Goal: Task Accomplishment & Management: Manage account settings

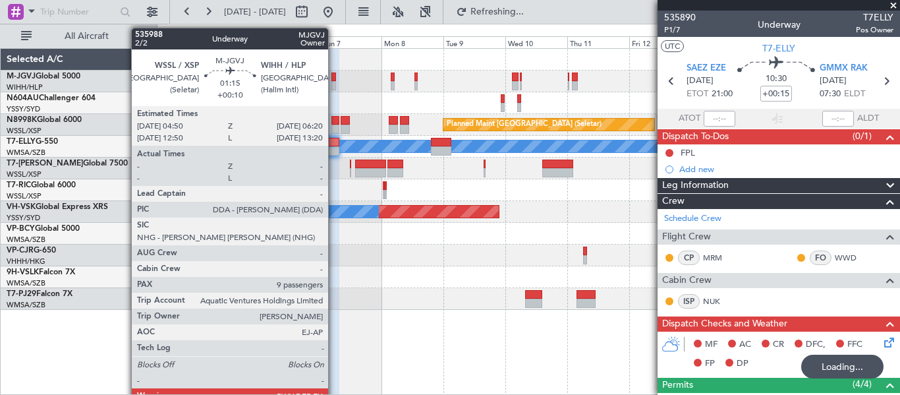
click at [334, 74] on div at bounding box center [333, 76] width 4 height 9
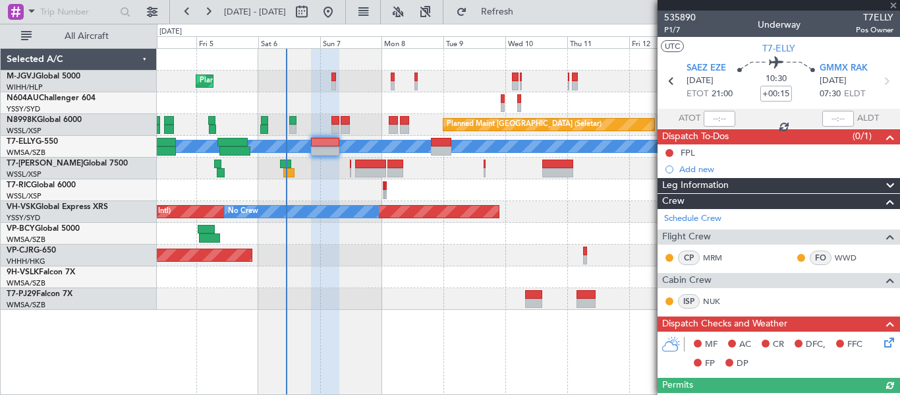
type input "+00:10"
type input "9"
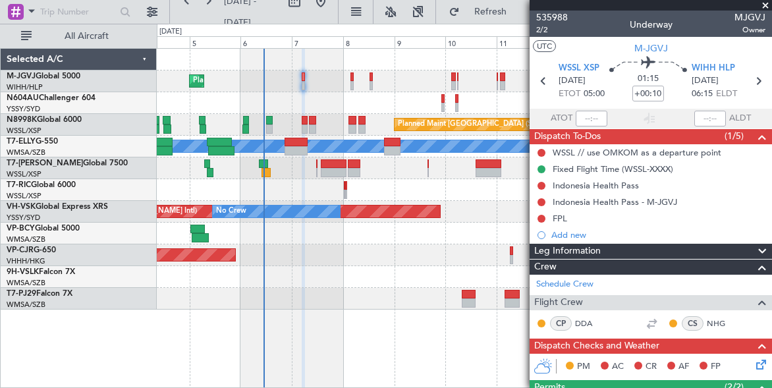
click at [302, 248] on div "Planned Maint [GEOGRAPHIC_DATA] ([GEOGRAPHIC_DATA] Intl)" at bounding box center [464, 255] width 615 height 22
click at [300, 194] on div at bounding box center [464, 190] width 615 height 22
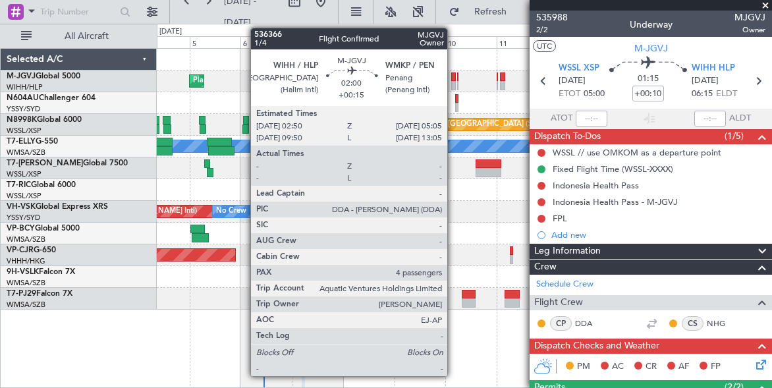
click at [453, 80] on div at bounding box center [453, 76] width 5 height 9
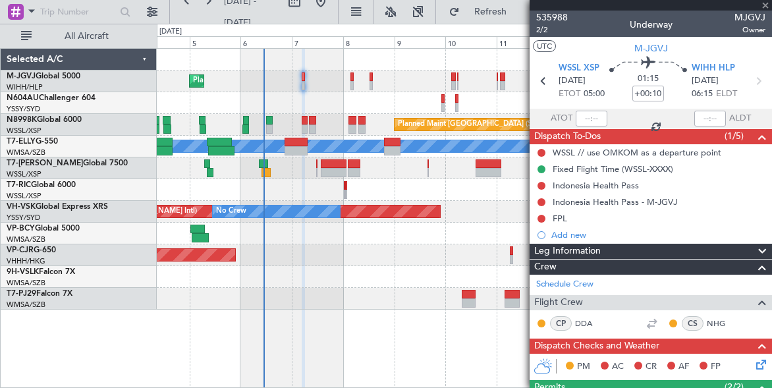
type input "+00:15"
type input "4"
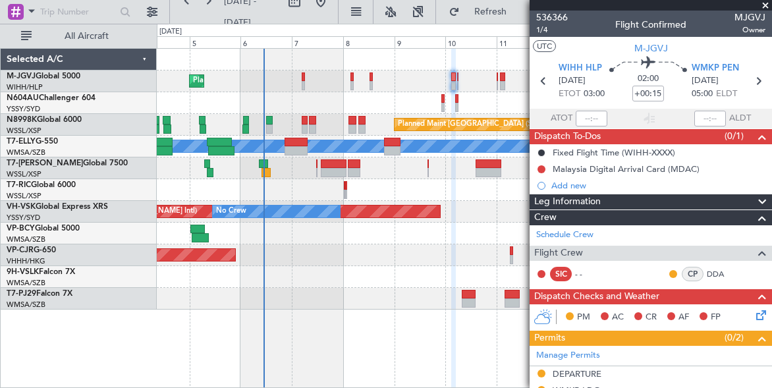
click at [430, 72] on div "Planned Maint [GEOGRAPHIC_DATA] (Seletar)" at bounding box center [464, 82] width 615 height 22
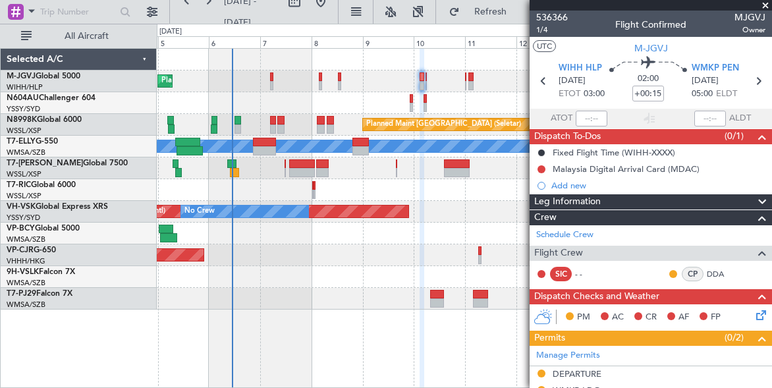
click at [378, 75] on div "Planned Maint [GEOGRAPHIC_DATA] (Seletar)" at bounding box center [464, 82] width 615 height 22
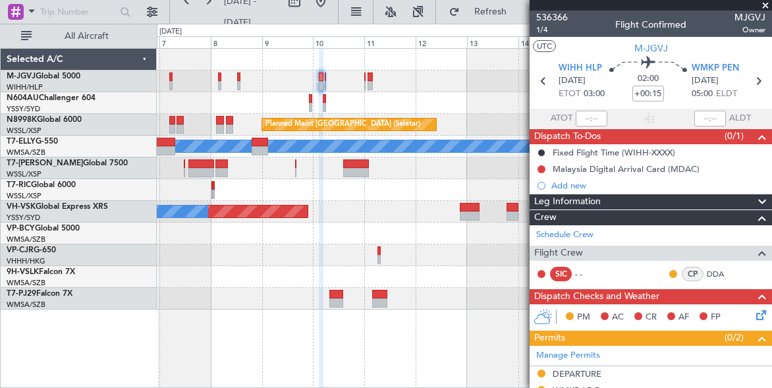
click at [181, 101] on div "Planned Maint [GEOGRAPHIC_DATA] (Seletar) Planned Maint [GEOGRAPHIC_DATA] (Sele…" at bounding box center [464, 179] width 615 height 261
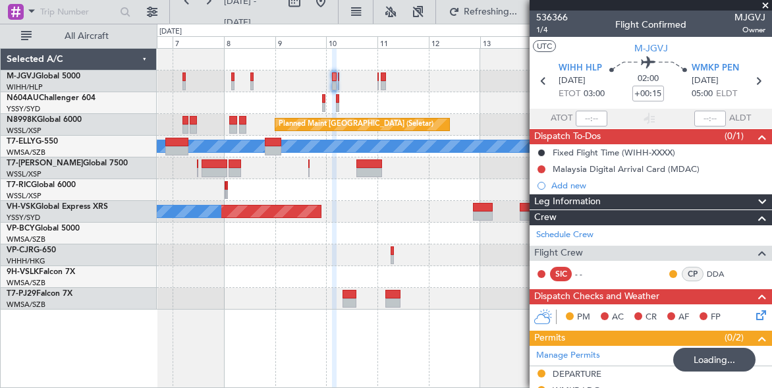
click at [498, 81] on div "Planned Maint [GEOGRAPHIC_DATA] (Seletar)" at bounding box center [464, 82] width 615 height 22
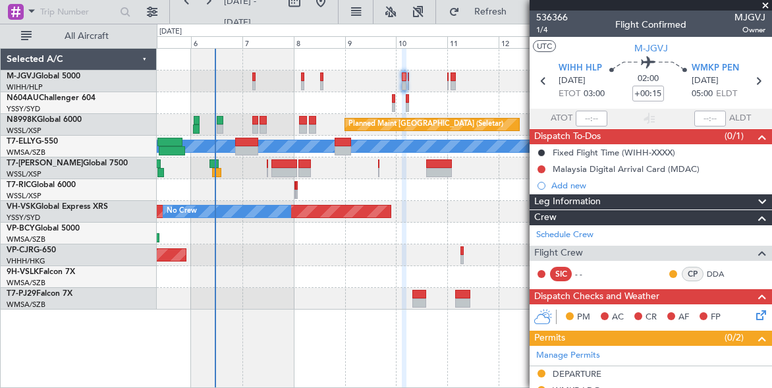
click at [349, 84] on div "Planned Maint [GEOGRAPHIC_DATA] (Seletar)" at bounding box center [464, 82] width 615 height 22
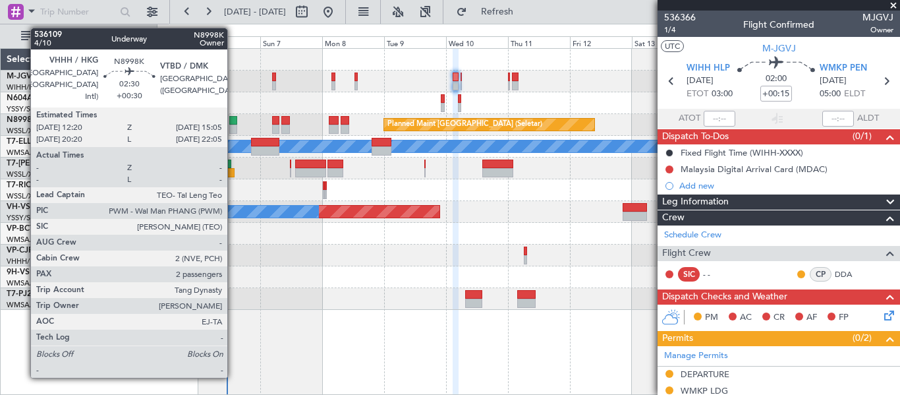
click at [233, 120] on div at bounding box center [232, 120] width 7 height 9
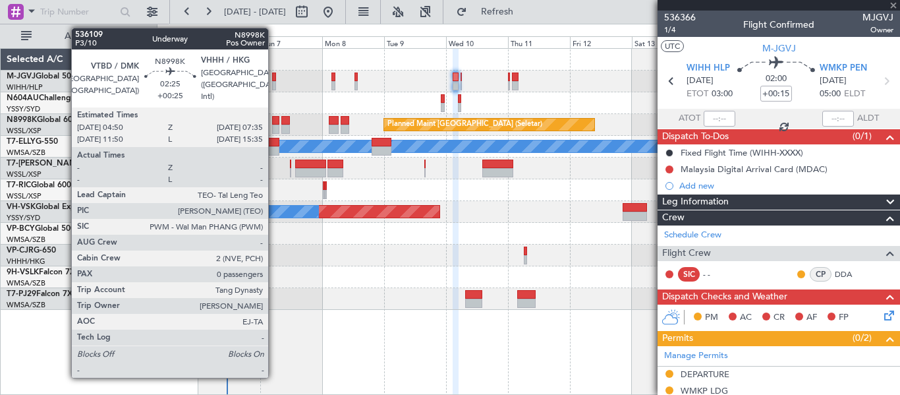
type input "+00:30"
type input "2"
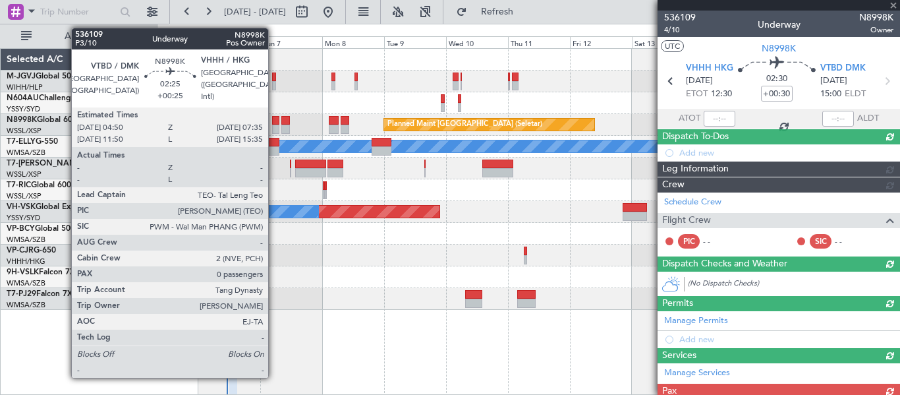
type input "[PERSON_NAME] (BTA)"
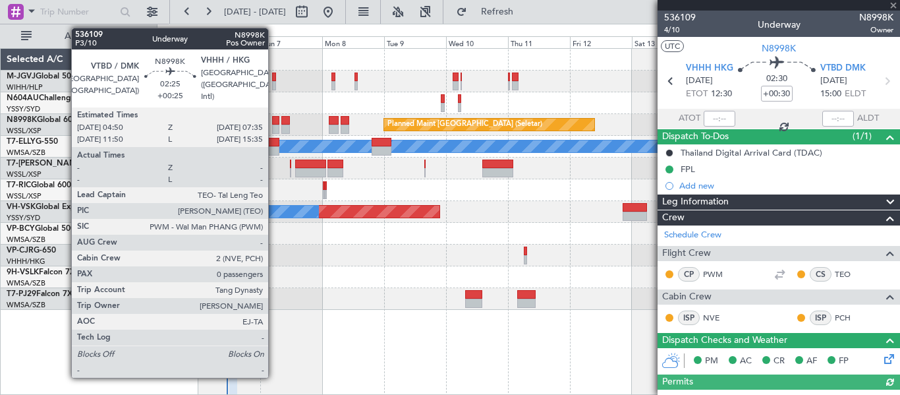
click at [274, 121] on div at bounding box center [275, 120] width 7 height 9
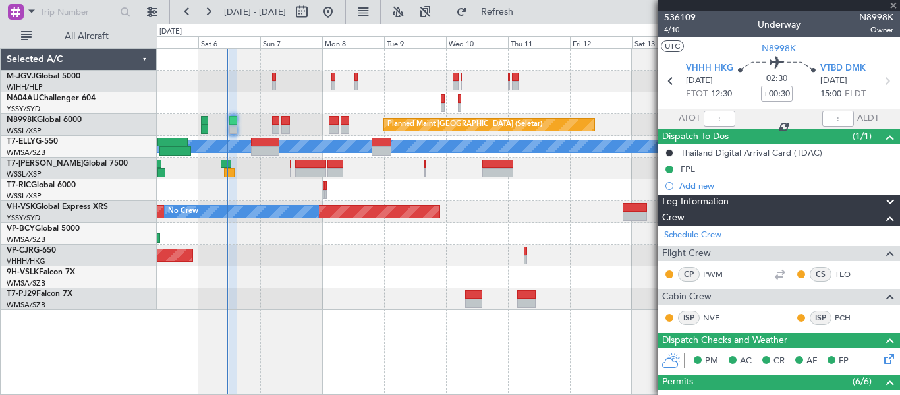
type input "+00:25"
type input "0"
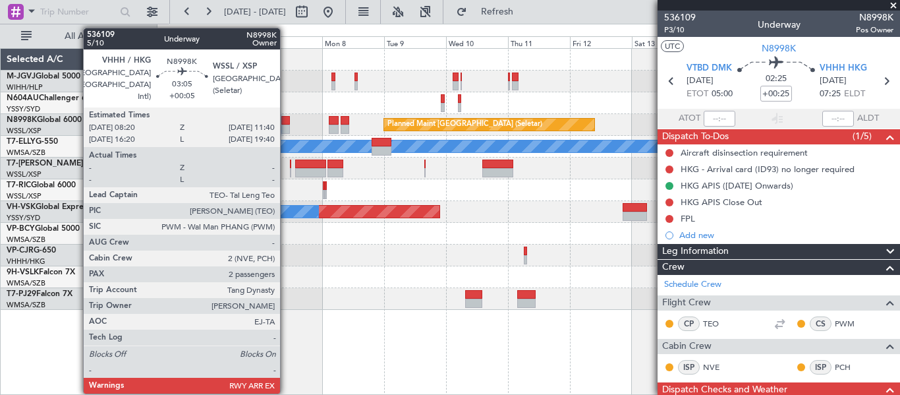
click at [286, 125] on div at bounding box center [285, 129] width 9 height 9
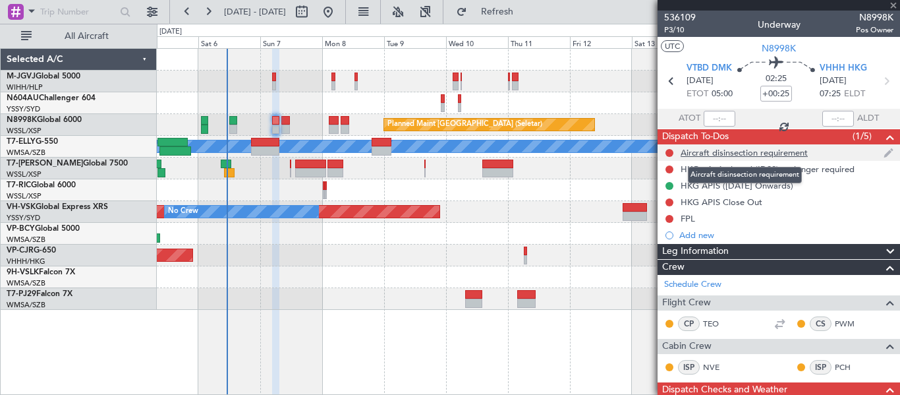
type input "+00:05"
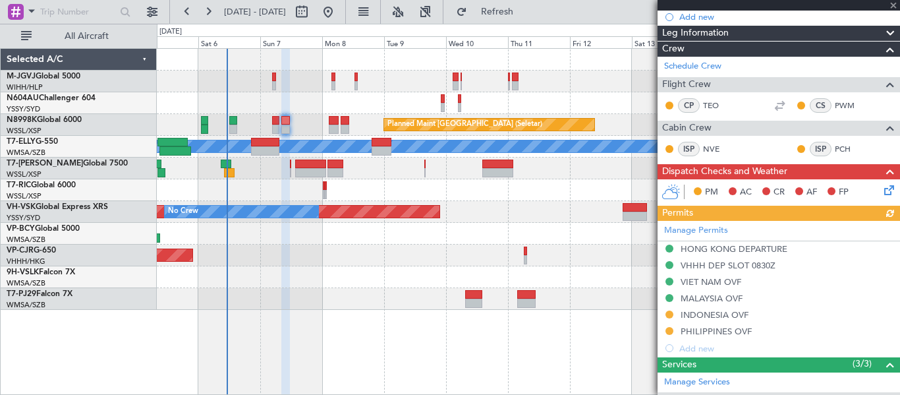
scroll to position [219, 0]
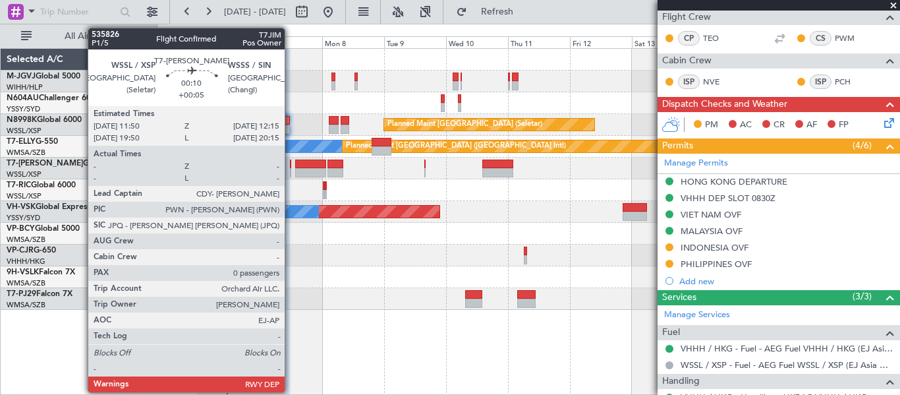
click at [291, 171] on div at bounding box center [290, 172] width 1 height 9
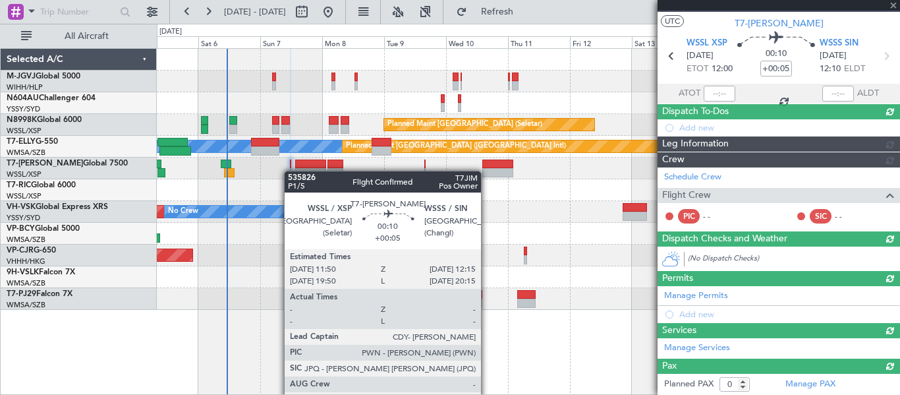
scroll to position [236, 0]
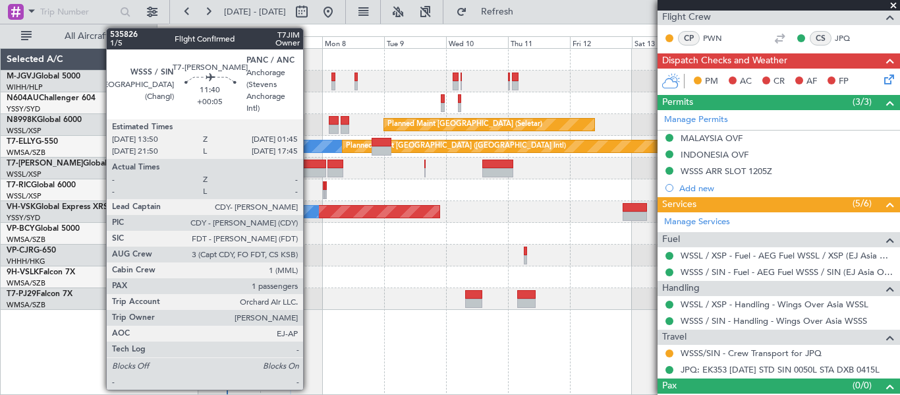
click at [309, 168] on div at bounding box center [310, 172] width 31 height 9
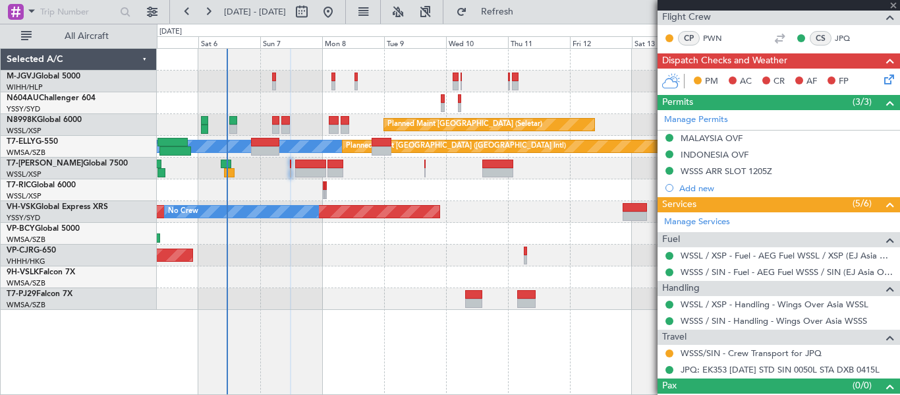
type input "1"
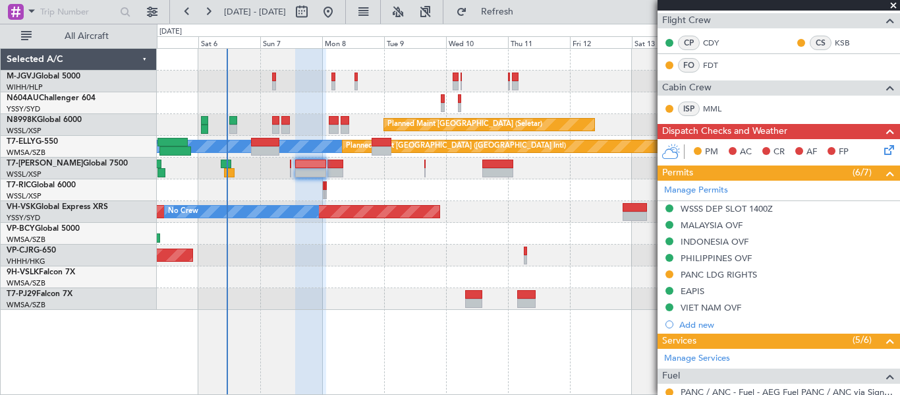
scroll to position [200, 0]
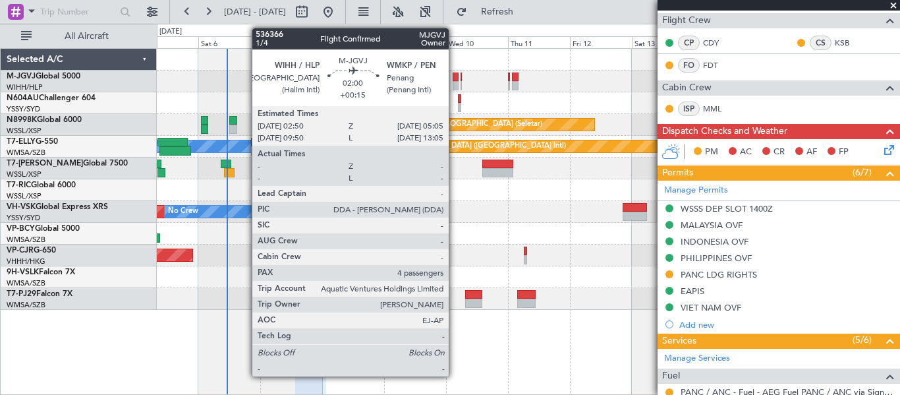
click at [455, 82] on div at bounding box center [456, 85] width 6 height 9
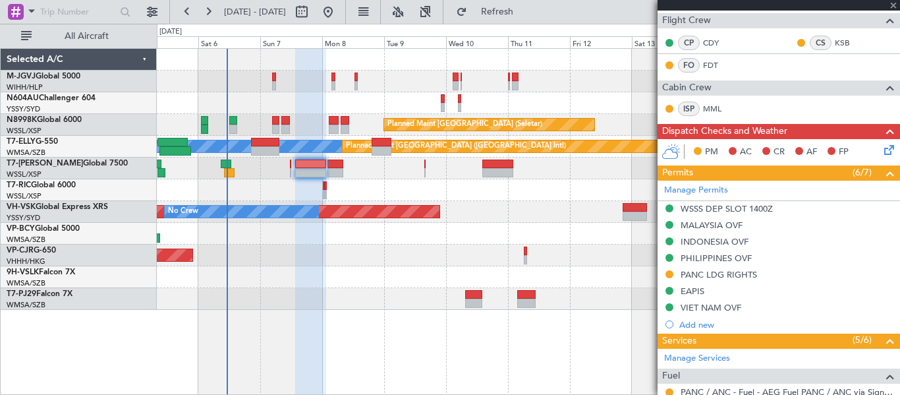
type input "+00:15"
type input "4"
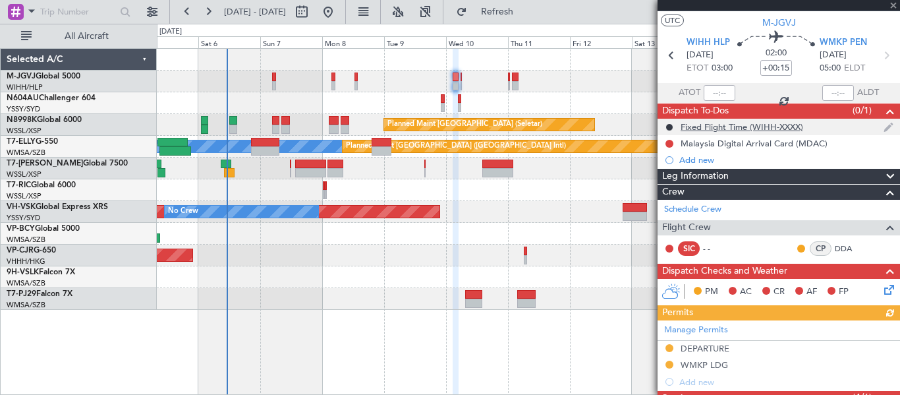
scroll to position [13, 0]
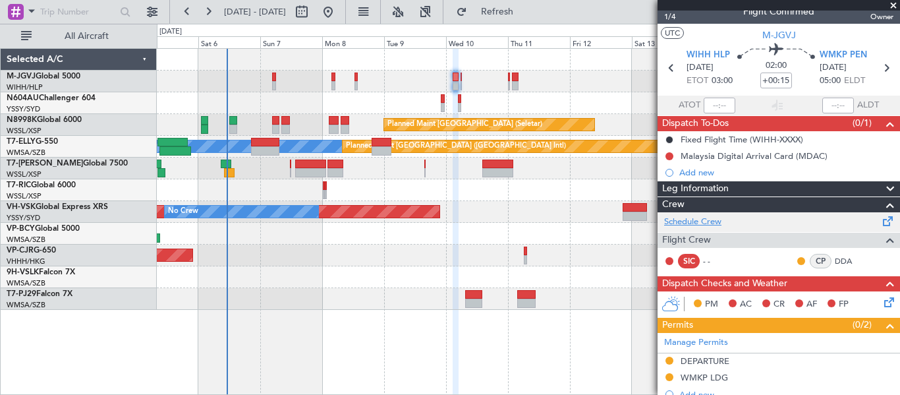
click at [687, 220] on link "Schedule Crew" at bounding box center [692, 221] width 57 height 13
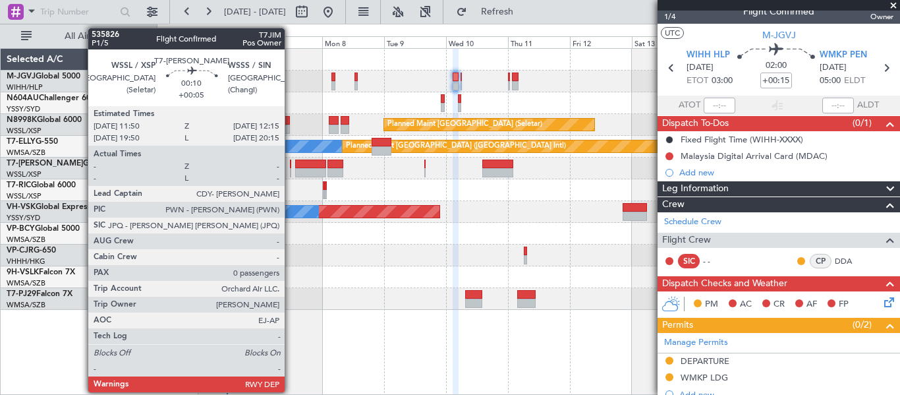
click at [291, 166] on div at bounding box center [290, 163] width 1 height 9
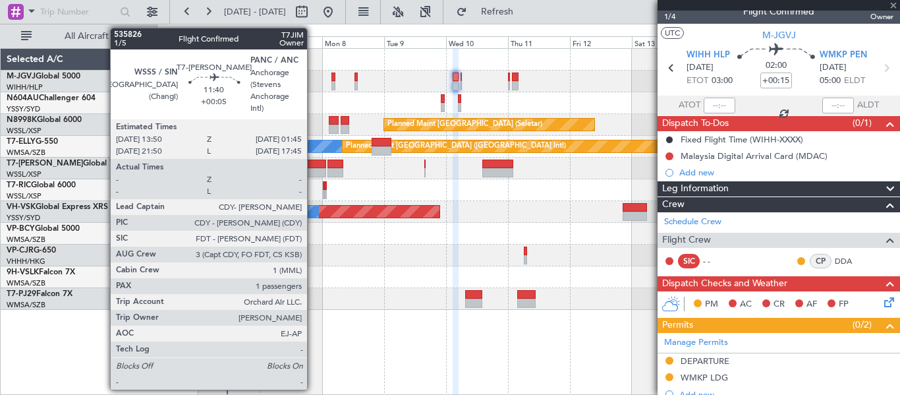
type input "+00:05"
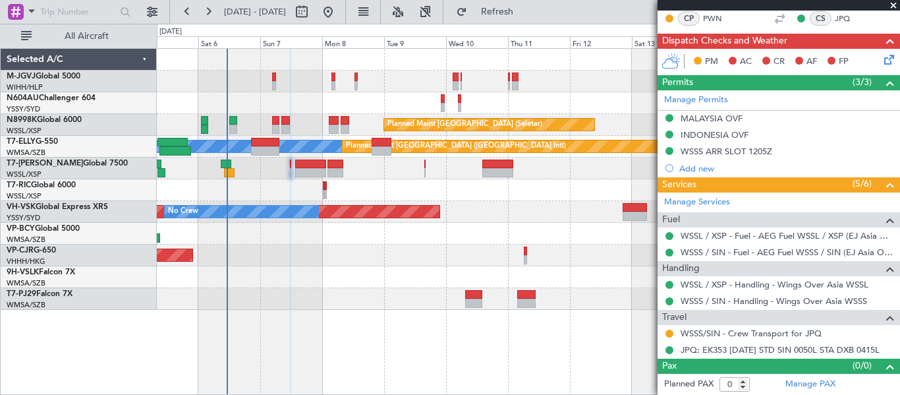
scroll to position [0, 0]
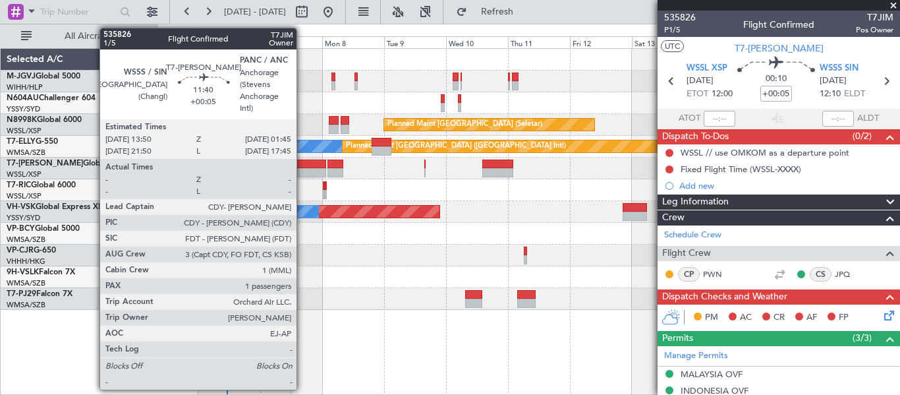
click at [302, 169] on div at bounding box center [310, 172] width 31 height 9
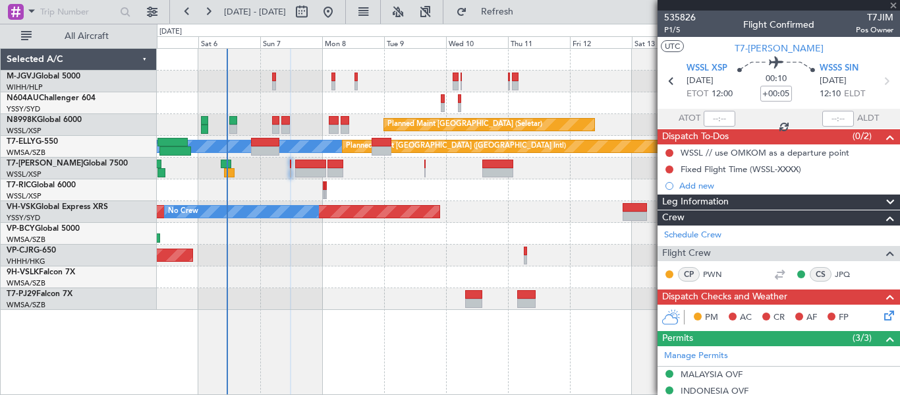
type input "1"
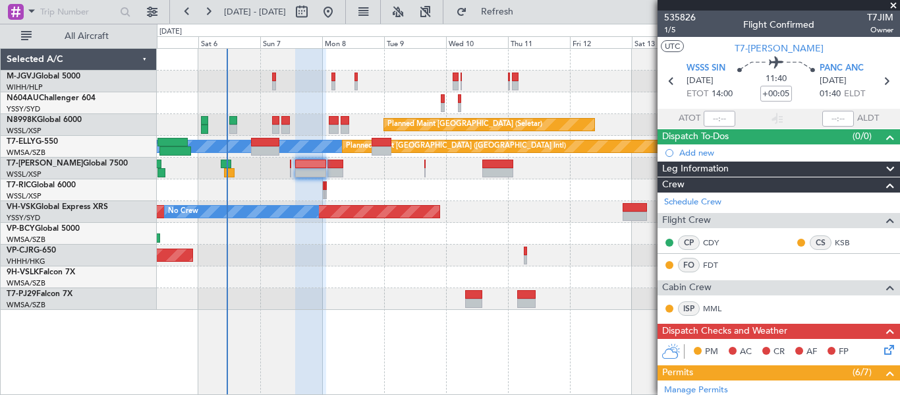
scroll to position [401, 0]
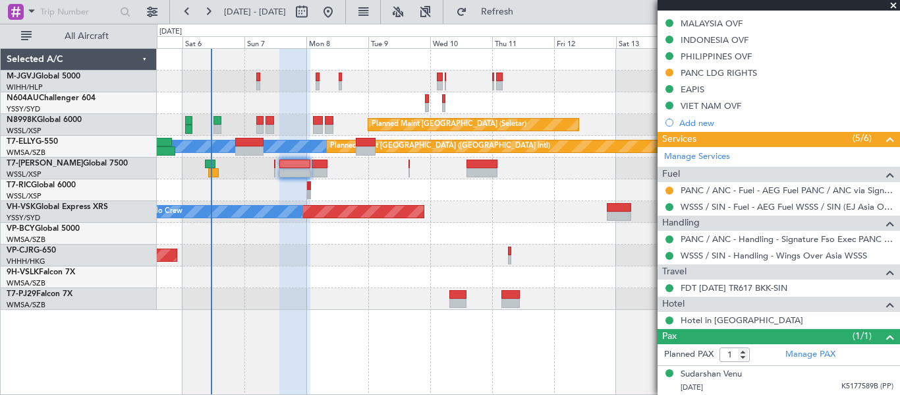
click at [351, 256] on div "Planned Maint [GEOGRAPHIC_DATA] ([GEOGRAPHIC_DATA] Intl)" at bounding box center [528, 255] width 743 height 22
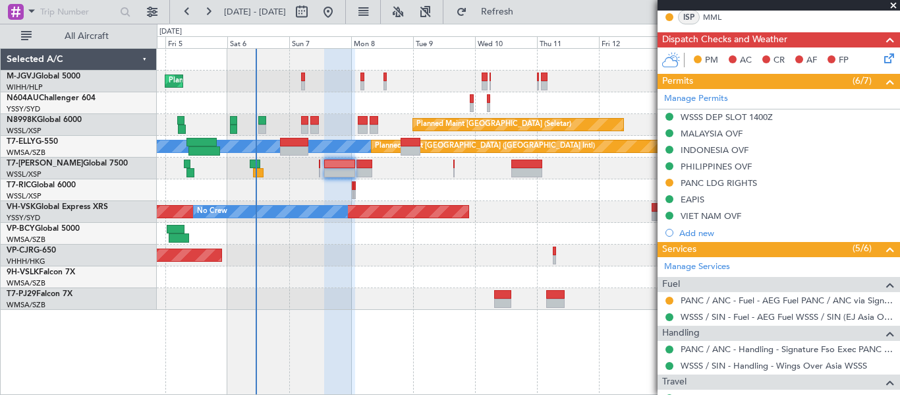
click at [407, 191] on div at bounding box center [528, 190] width 743 height 22
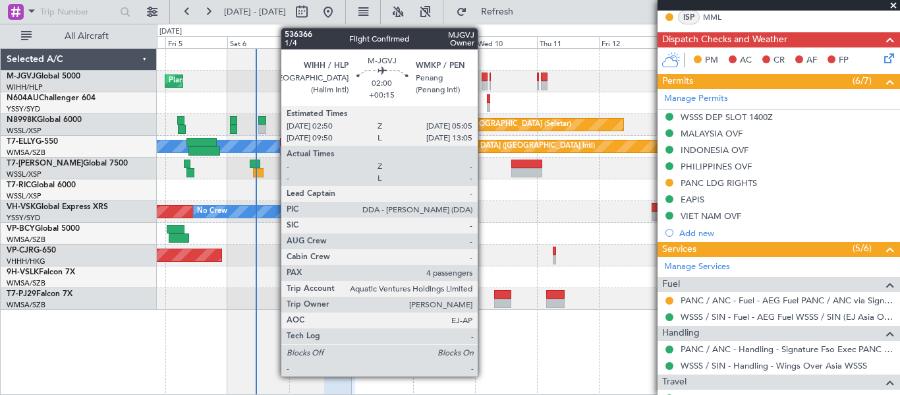
click at [484, 79] on div at bounding box center [485, 76] width 6 height 9
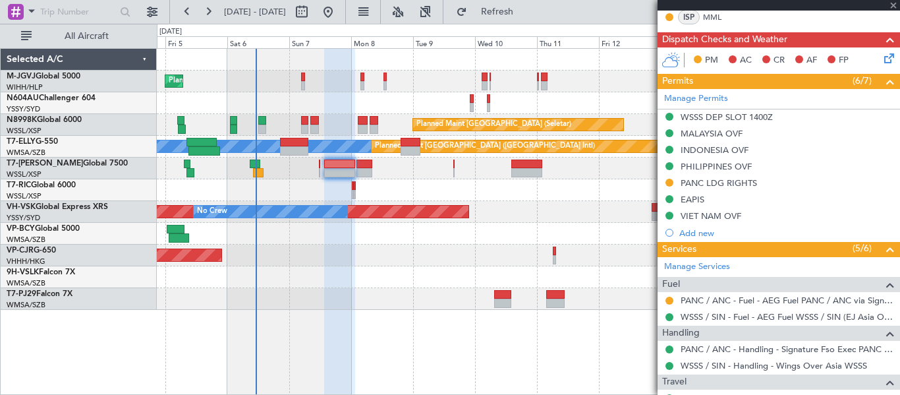
type input "+00:15"
type input "4"
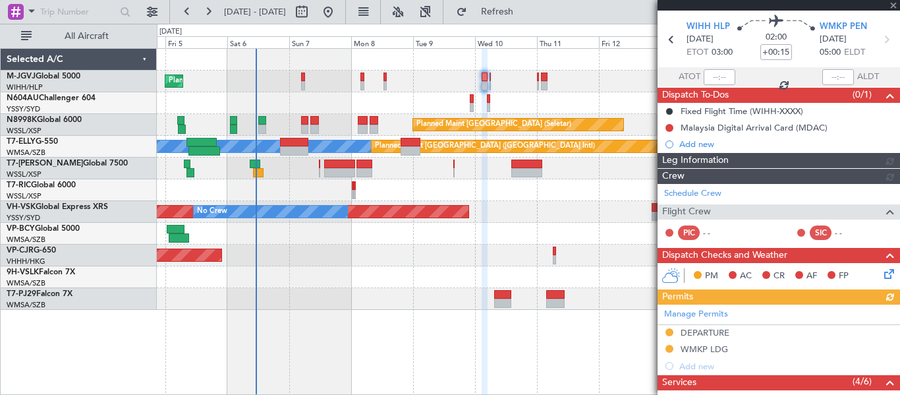
scroll to position [324, 0]
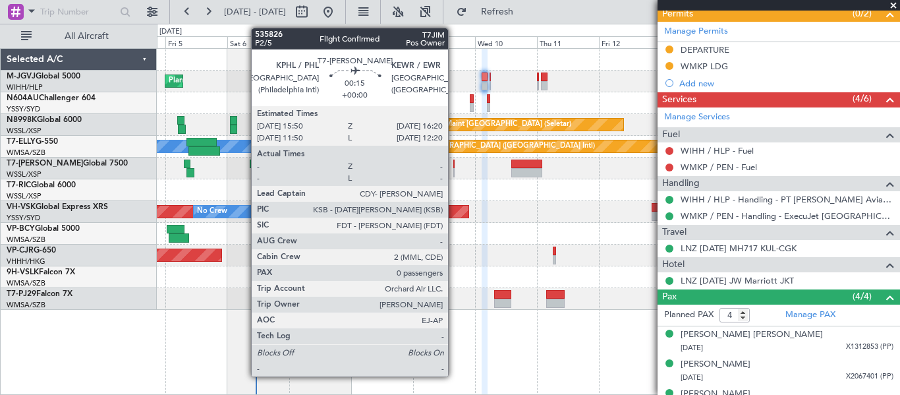
click at [454, 163] on div at bounding box center [453, 163] width 1 height 9
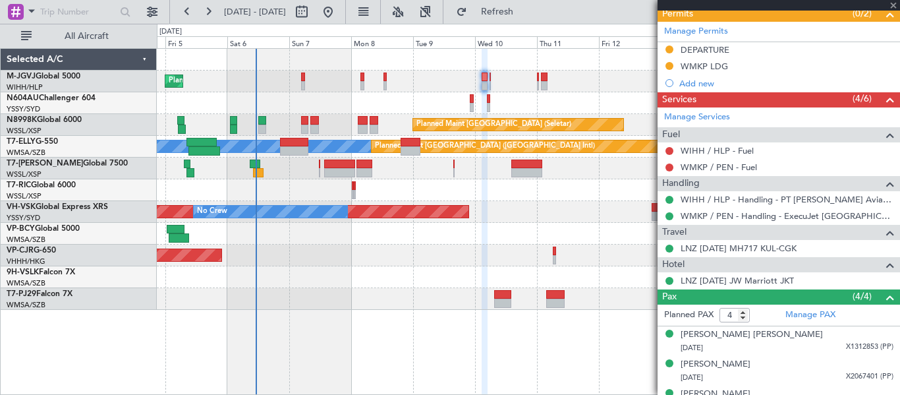
type input "0"
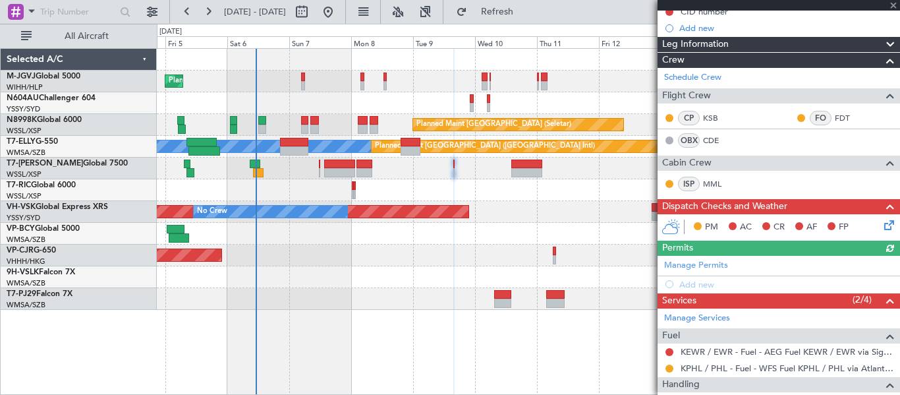
scroll to position [208, 0]
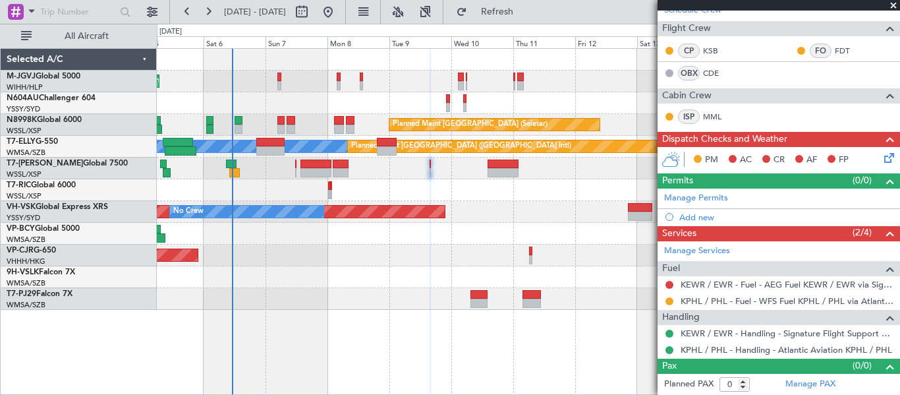
click at [488, 200] on div at bounding box center [528, 190] width 743 height 22
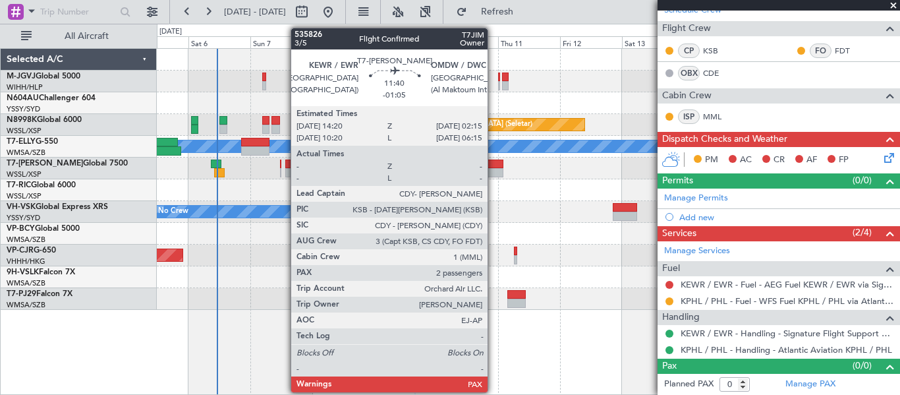
click at [494, 167] on div at bounding box center [487, 163] width 31 height 9
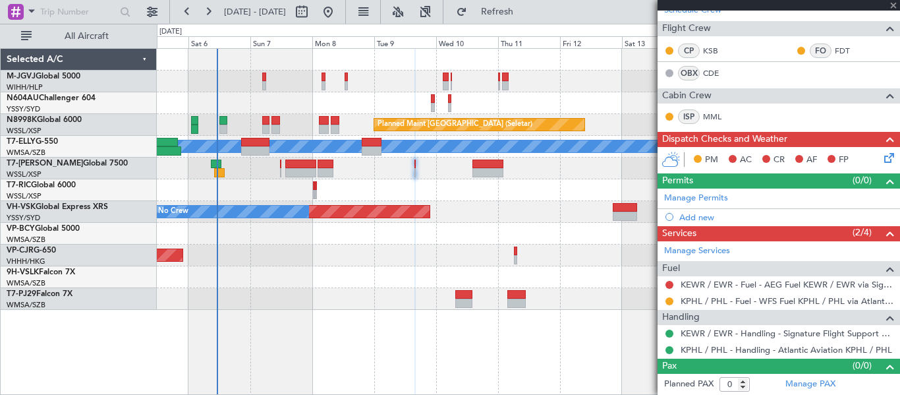
type input "-01:05"
type input "2"
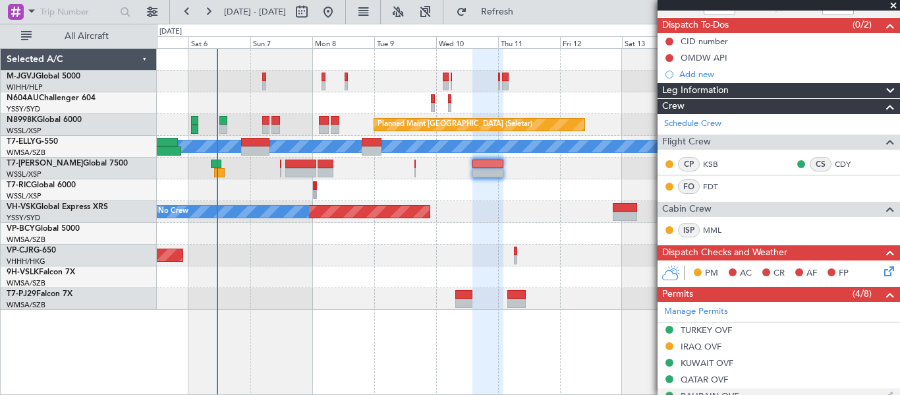
scroll to position [219, 0]
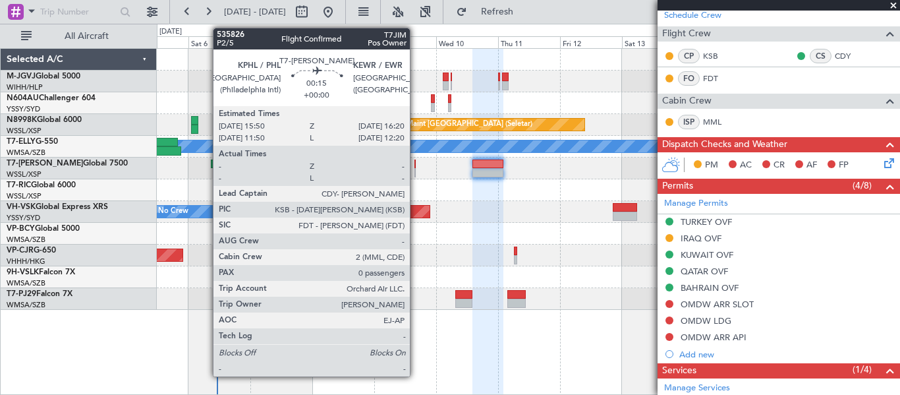
click at [416, 166] on div "Planned Maint Dubai (Al Maktoum Intl)" at bounding box center [528, 168] width 743 height 22
click at [414, 166] on div at bounding box center [414, 163] width 1 height 9
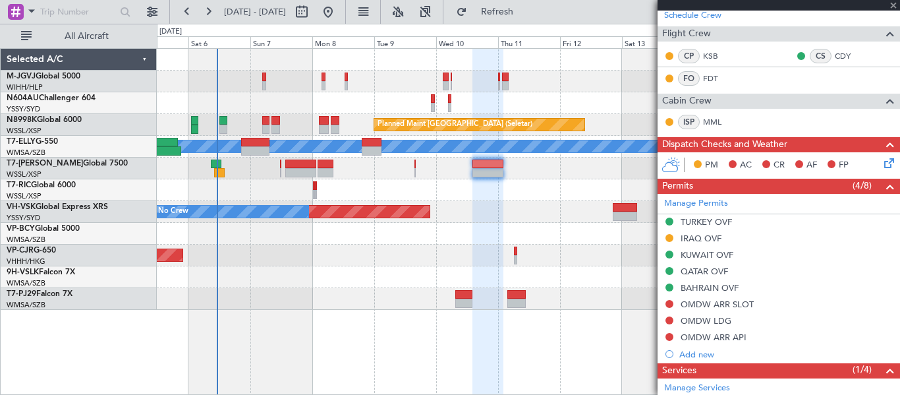
type input "0"
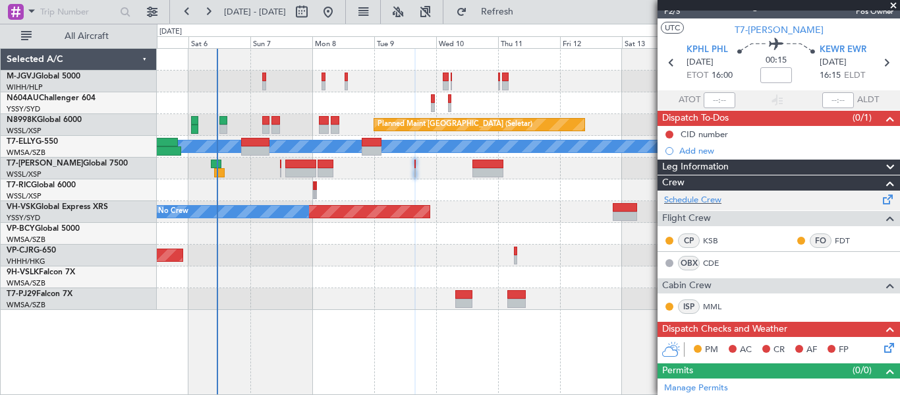
scroll to position [0, 0]
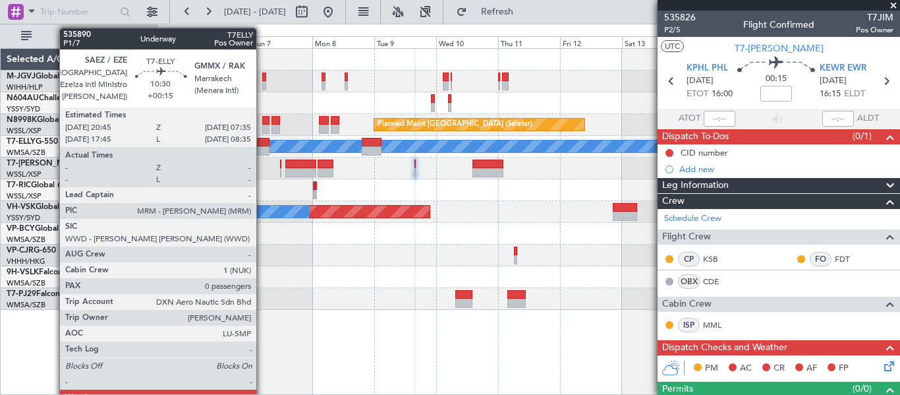
click at [262, 145] on div at bounding box center [255, 142] width 28 height 9
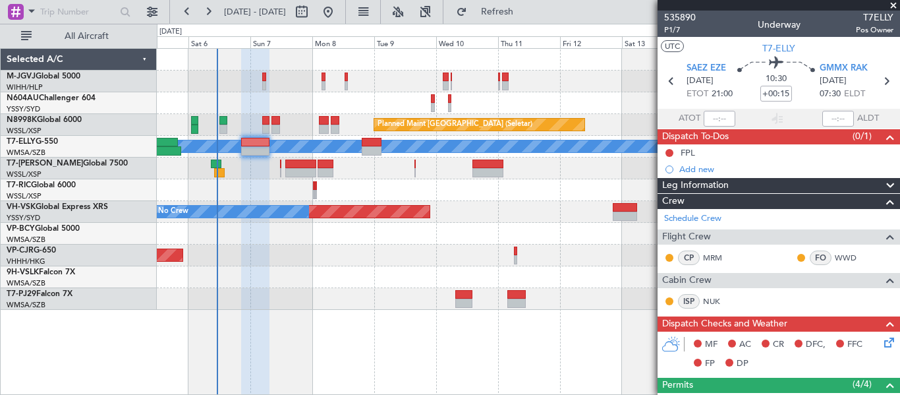
scroll to position [319, 0]
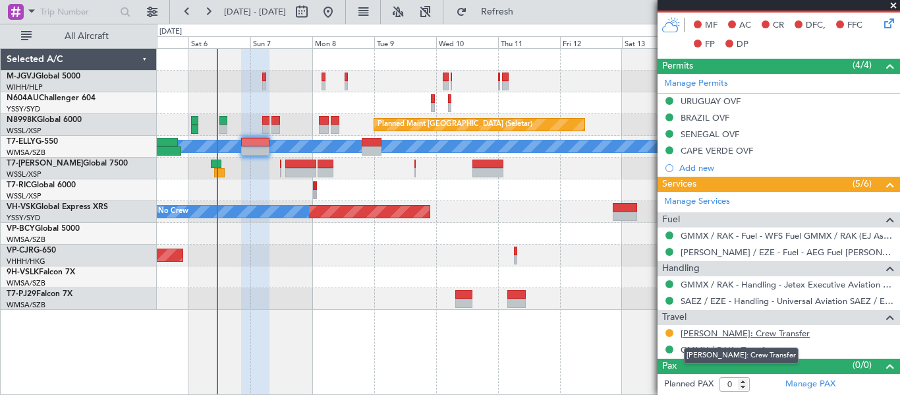
click at [733, 331] on link "[PERSON_NAME]: Crew Transfer" at bounding box center [745, 333] width 129 height 11
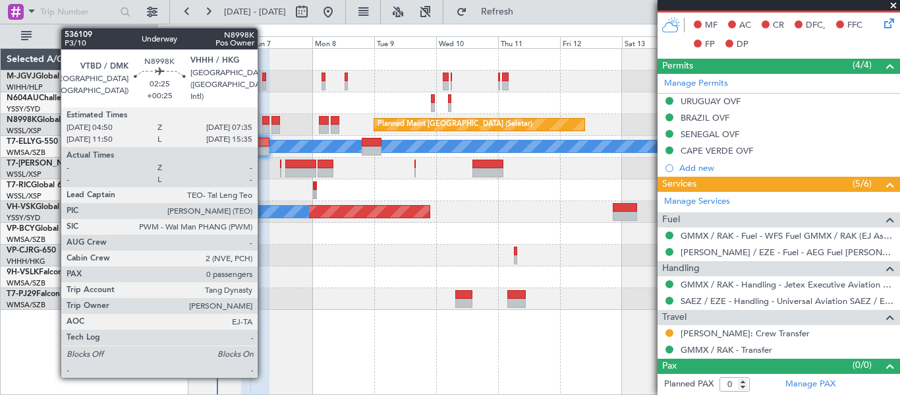
click at [264, 123] on div at bounding box center [265, 120] width 7 height 9
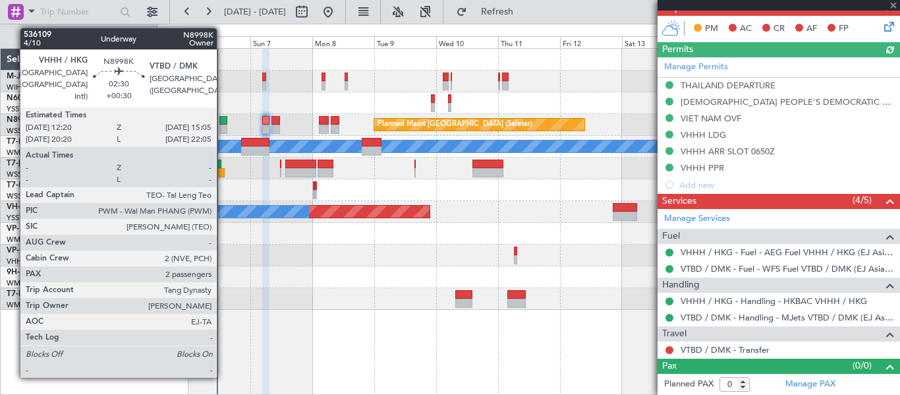
scroll to position [382, 0]
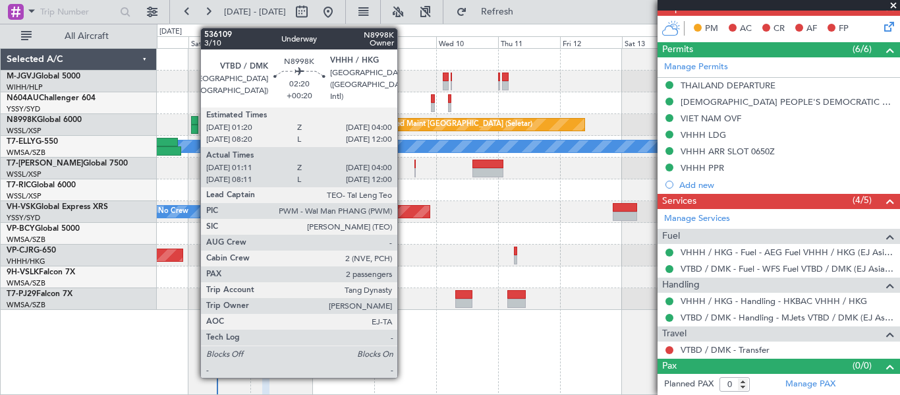
click at [194, 123] on div at bounding box center [194, 120] width 7 height 9
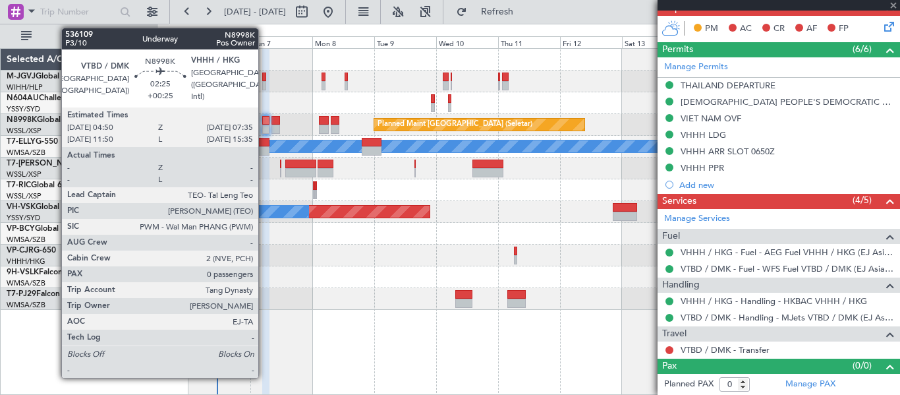
type input "+00:20"
type input "01:21"
type input "03:50"
type input "2"
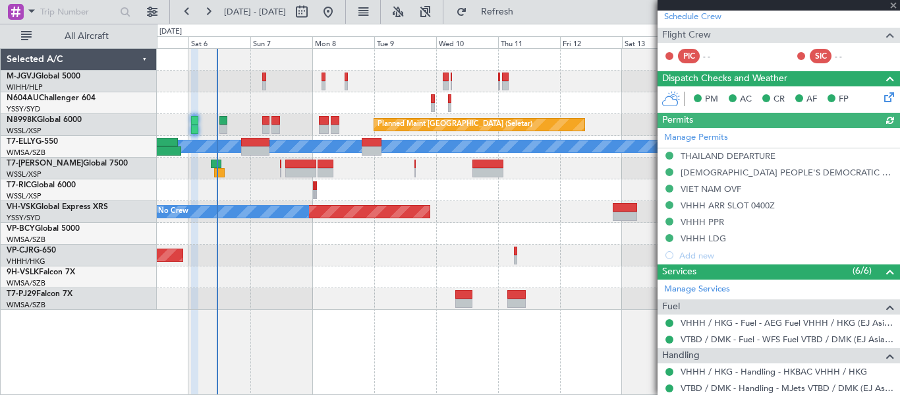
type input "[PERSON_NAME] (BTA)"
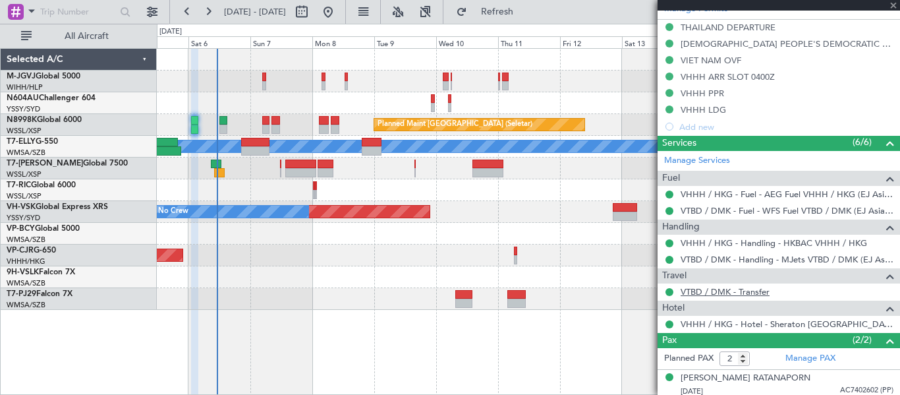
scroll to position [473, 0]
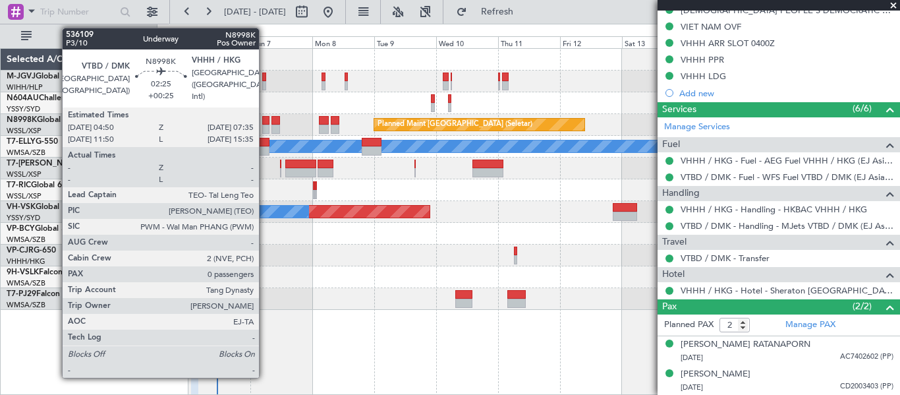
click at [265, 122] on div at bounding box center [265, 120] width 7 height 9
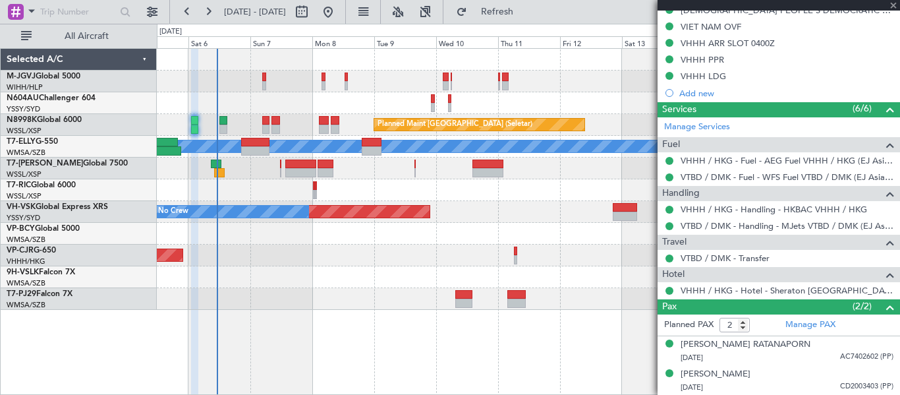
type input "+00:25"
type input "0"
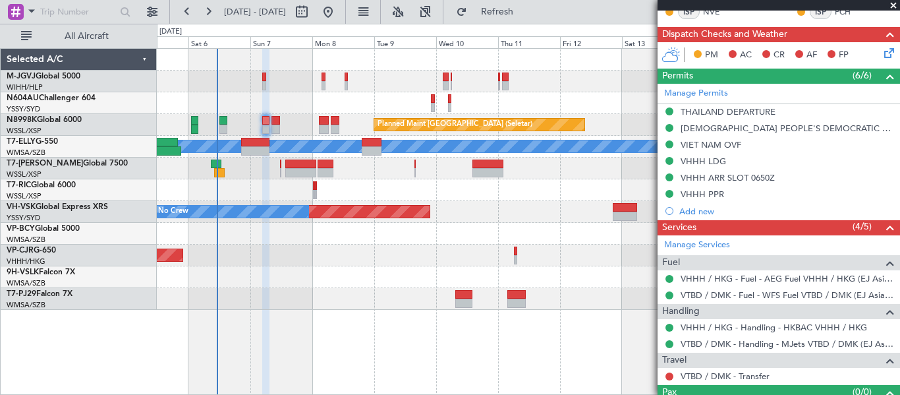
scroll to position [382, 0]
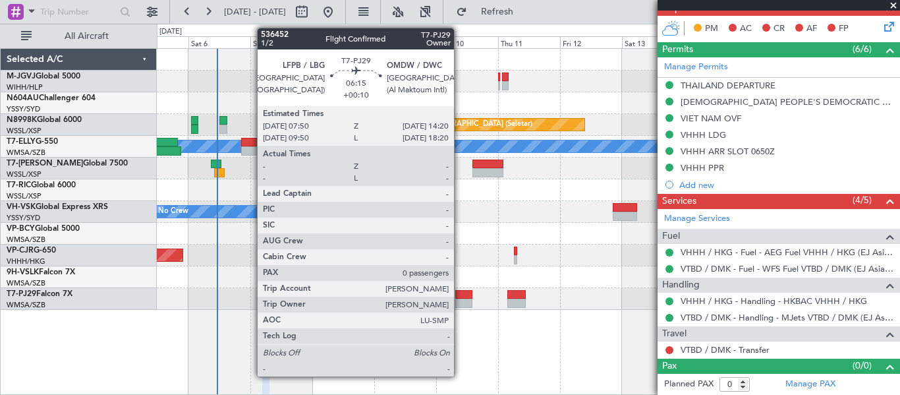
click at [460, 295] on div at bounding box center [463, 294] width 17 height 9
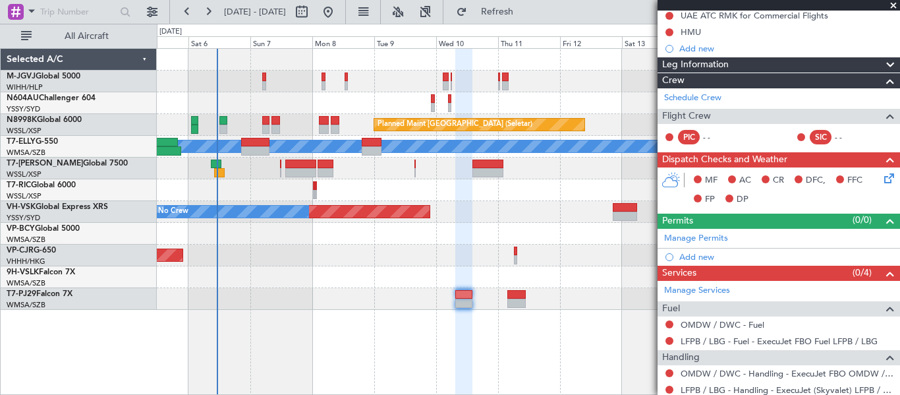
scroll to position [210, 0]
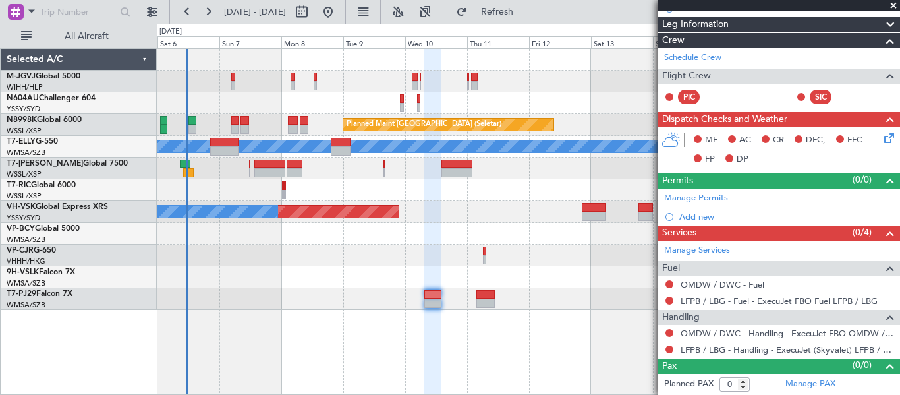
click at [385, 85] on div "Planned Maint [GEOGRAPHIC_DATA] (Seletar)" at bounding box center [528, 82] width 743 height 22
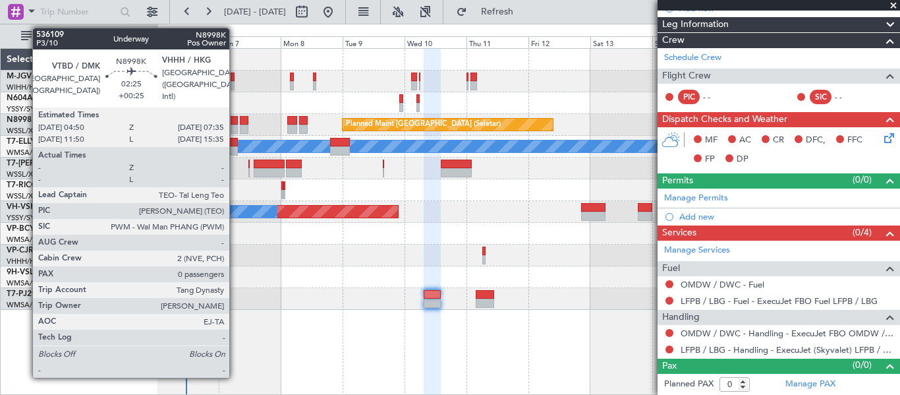
click at [235, 127] on div at bounding box center [234, 129] width 7 height 9
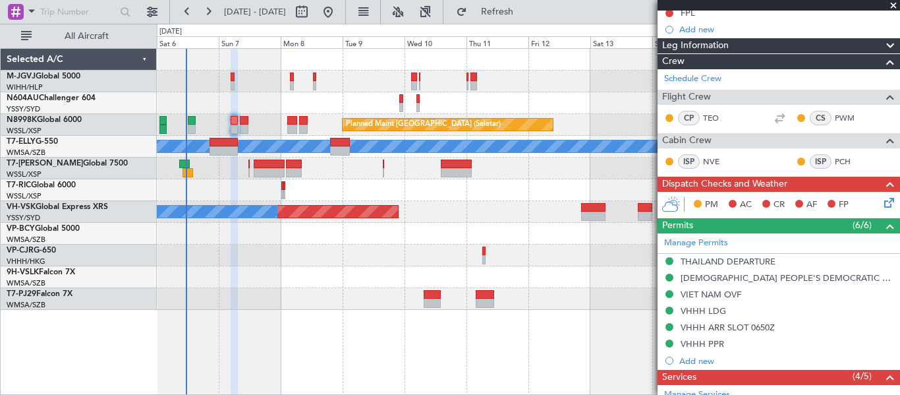
scroll to position [203, 0]
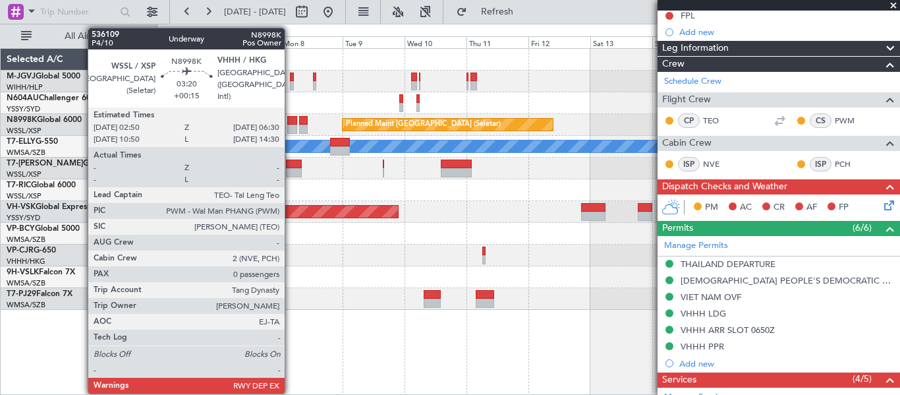
click at [291, 124] on div at bounding box center [292, 120] width 10 height 9
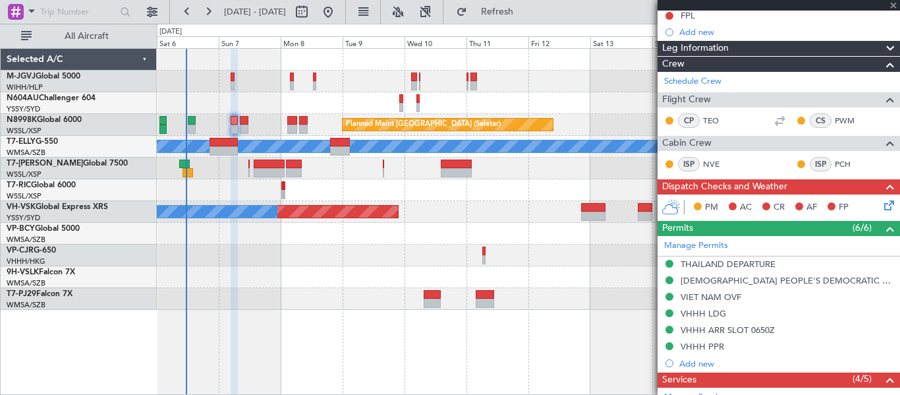
type input "+00:15"
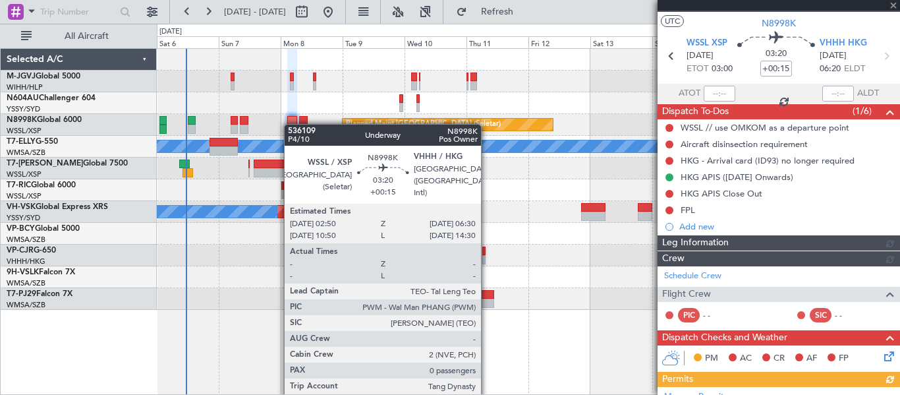
scroll to position [219, 0]
